Goal: Information Seeking & Learning: Learn about a topic

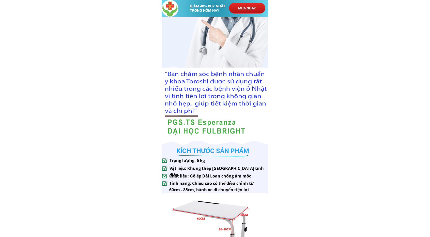
scroll to position [254, 0]
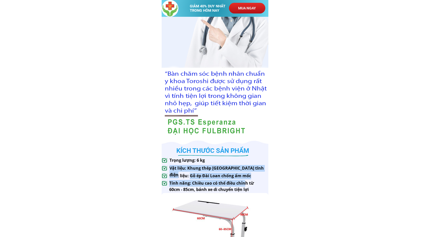
drag, startPoint x: 191, startPoint y: 179, endPoint x: 245, endPoint y: 182, distance: 53.5
click at [245, 182] on div "ẢNH SẢN PHẨM KÍCH THƯỚC SẢN PHẨM Trọng lượng: 6 kg Chất liệu: Gỗ ép Đài Loan ch…" at bounding box center [215, 122] width 107 height 348
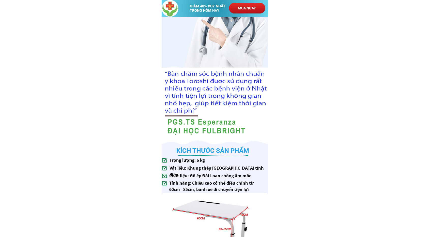
drag, startPoint x: 186, startPoint y: 165, endPoint x: 271, endPoint y: 178, distance: 85.5
drag, startPoint x: 248, startPoint y: 172, endPoint x: 267, endPoint y: 174, distance: 19.4
click at [267, 174] on div "ẢNH SẢN PHẨM KÍCH THƯỚC SẢN PHẨM Trọng lượng: 6 kg Chất liệu: Gỗ ép Đài Loan ch…" at bounding box center [215, 122] width 107 height 348
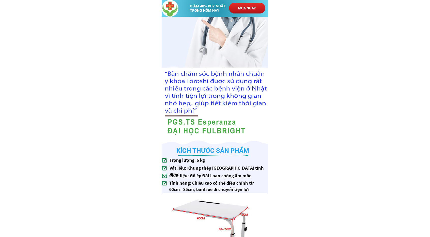
click at [233, 184] on h3 "Tính năng: Chiều cao có thể điều chỉnh từ 60cm - 85cm, bánh xe di chuyển tiện l…" at bounding box center [218, 186] width 98 height 13
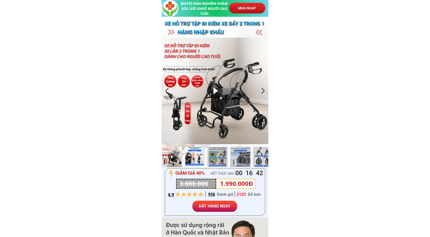
click at [196, 157] on div at bounding box center [195, 157] width 20 height 20
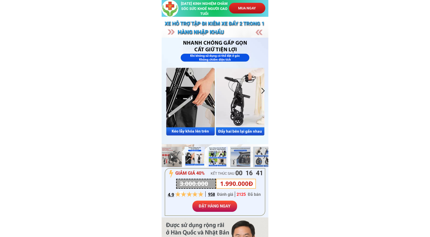
click at [220, 157] on div at bounding box center [218, 157] width 20 height 20
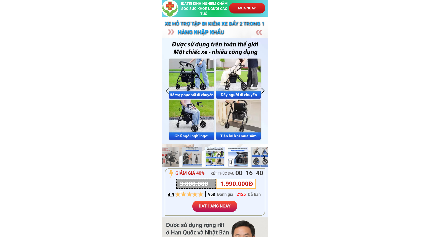
click at [237, 156] on div at bounding box center [238, 157] width 20 height 20
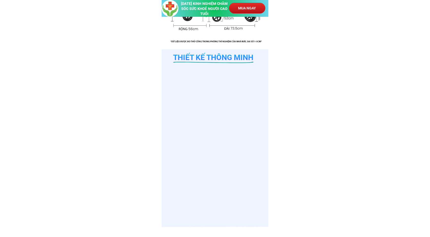
scroll to position [611, 0]
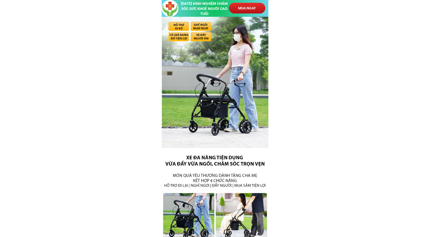
drag, startPoint x: 195, startPoint y: 182, endPoint x: 240, endPoint y: 186, distance: 45.7
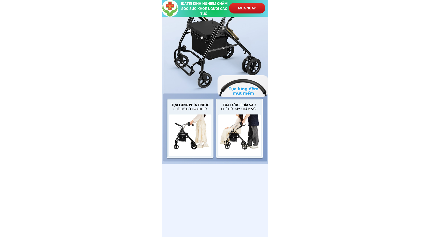
scroll to position [1018, 0]
